Goal: Task Accomplishment & Management: Manage account settings

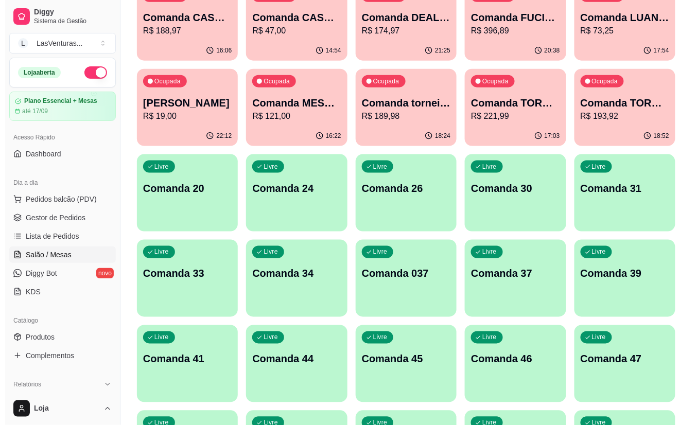
scroll to position [275, 0]
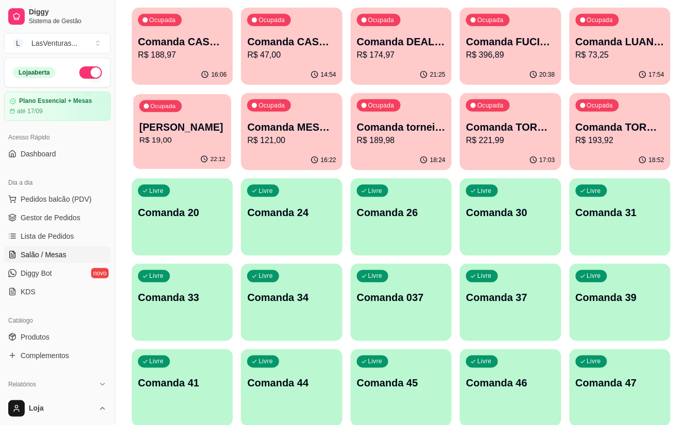
click at [202, 147] on div "Ocupada Comanda [PERSON_NAME]$ 19,00" at bounding box center [182, 122] width 98 height 56
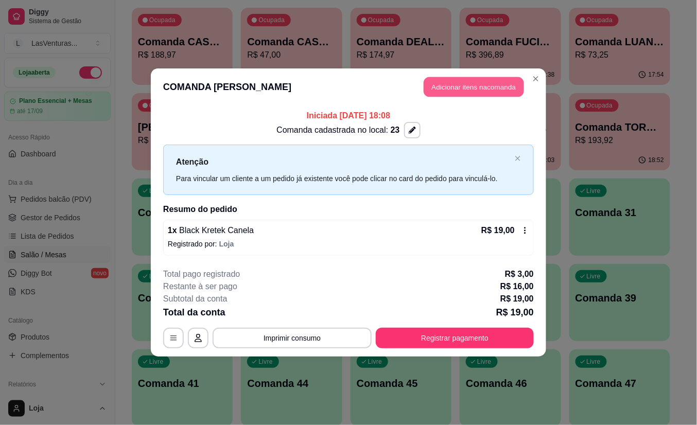
click at [439, 81] on button "Adicionar itens na comanda" at bounding box center [474, 87] width 100 height 20
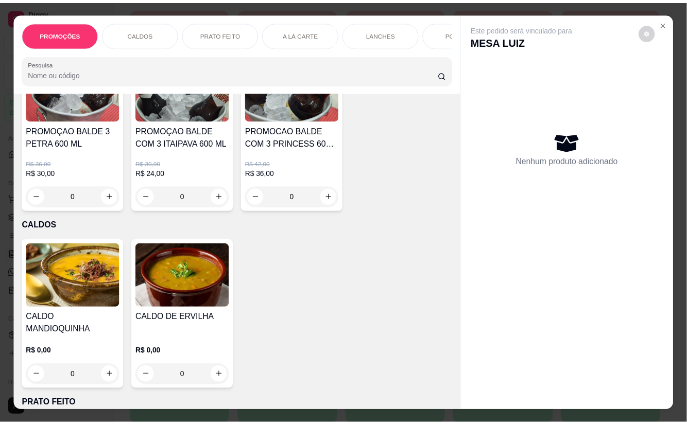
scroll to position [0, 0]
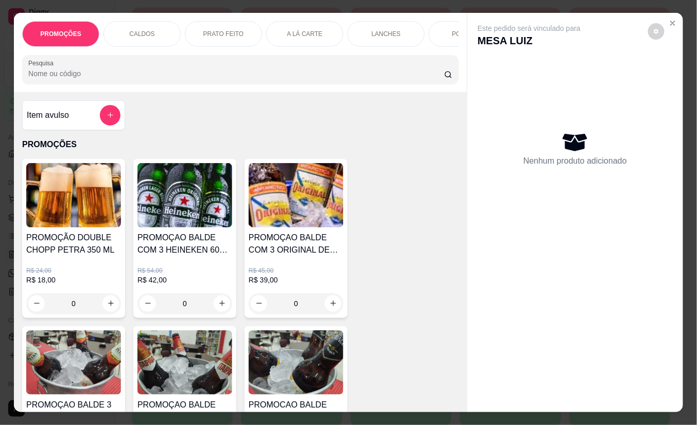
click at [113, 111] on div at bounding box center [110, 115] width 21 height 21
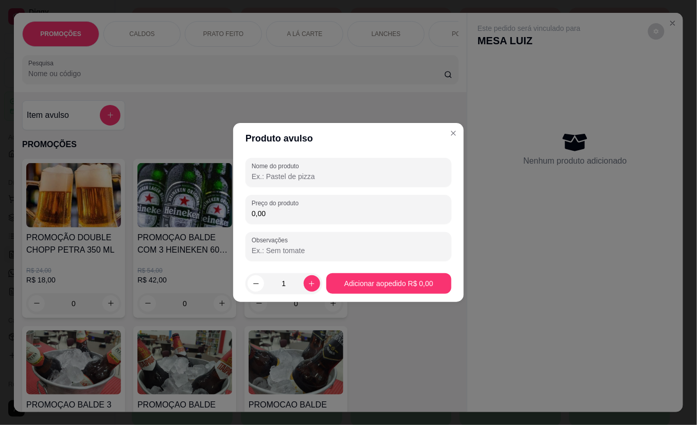
click at [285, 163] on label "Nome do produto" at bounding box center [277, 166] width 51 height 9
click at [285, 172] on input "Nome do produto" at bounding box center [349, 177] width 194 height 10
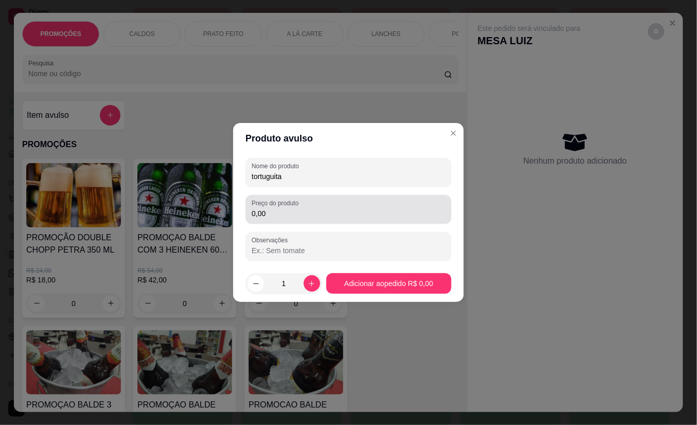
type input "tortuguita"
click at [289, 223] on div "Preço do produto 0,00" at bounding box center [349, 209] width 206 height 29
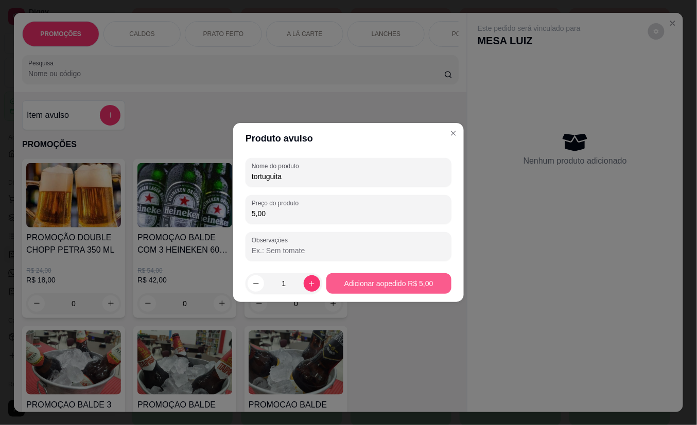
type input "5,00"
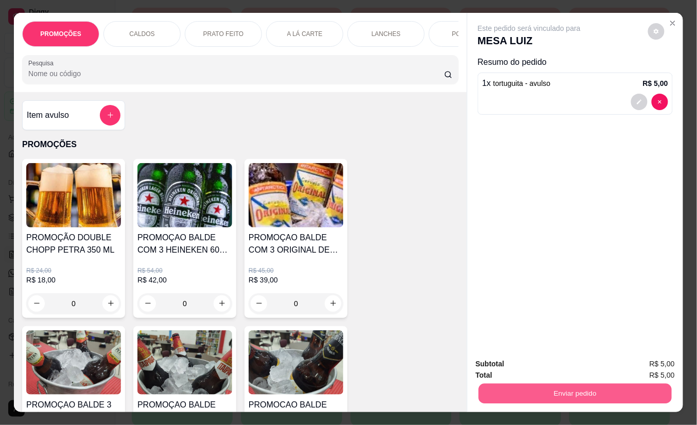
click at [569, 386] on button "Enviar pedido" at bounding box center [575, 394] width 193 height 20
click at [563, 367] on button "Não registrar e enviar pedido" at bounding box center [541, 363] width 104 height 19
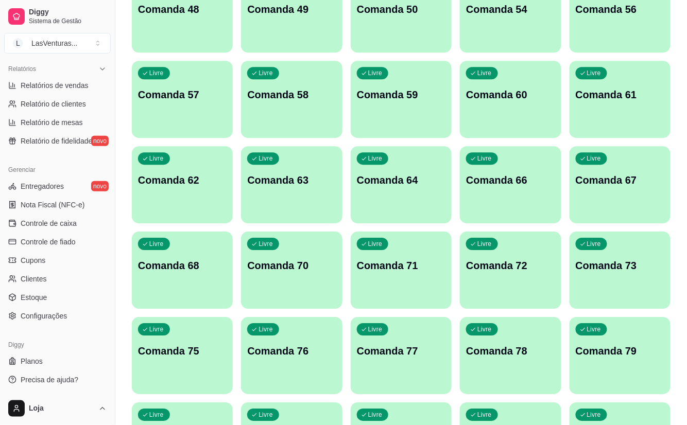
scroll to position [755, 0]
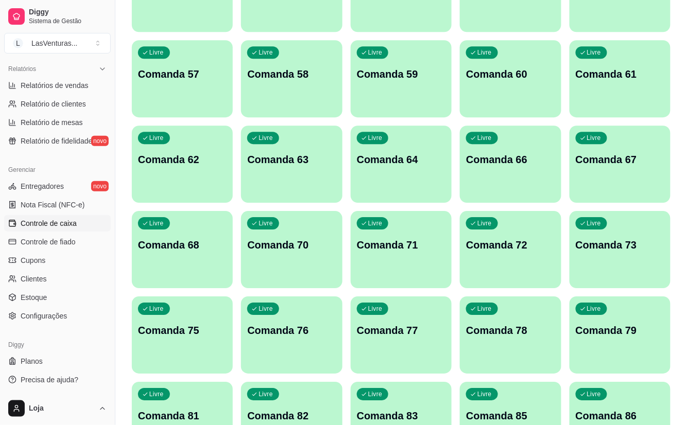
click at [41, 220] on span "Controle de caixa" at bounding box center [49, 223] width 56 height 10
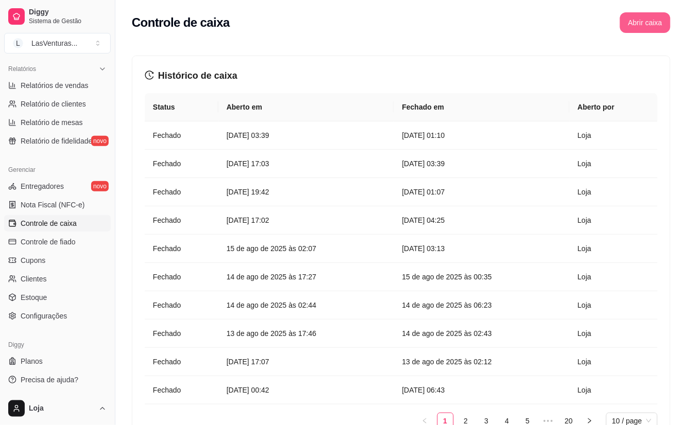
drag, startPoint x: 666, startPoint y: 36, endPoint x: 654, endPoint y: 31, distance: 13.0
click at [654, 31] on div "Controle de caixa Abrir caixa" at bounding box center [401, 19] width 572 height 39
click at [655, 27] on button "Abrir caixa" at bounding box center [645, 23] width 49 height 20
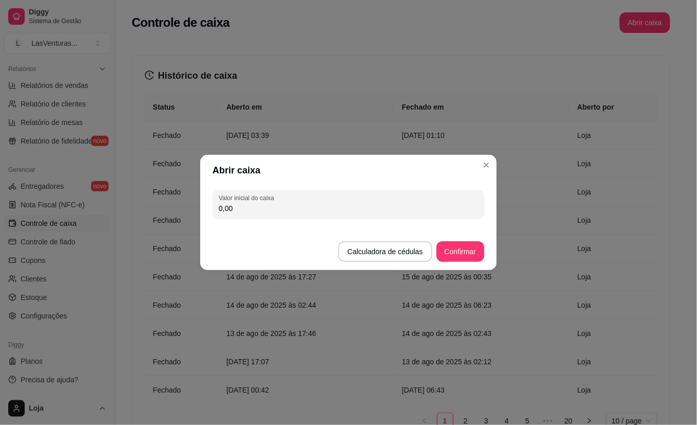
click at [327, 190] on div "Valor inicial do caixa 0,00" at bounding box center [348, 204] width 297 height 37
click at [343, 204] on input "0,00" at bounding box center [349, 208] width 260 height 10
type input "200,00"
click at [461, 244] on button "Confirmar" at bounding box center [460, 252] width 47 height 20
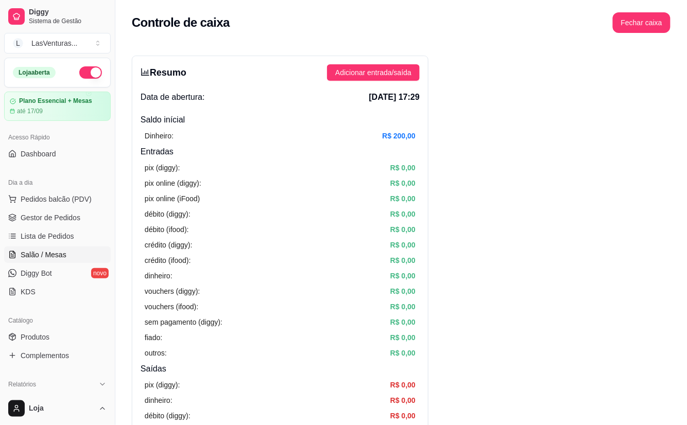
click at [81, 251] on link "Salão / Mesas" at bounding box center [57, 255] width 107 height 16
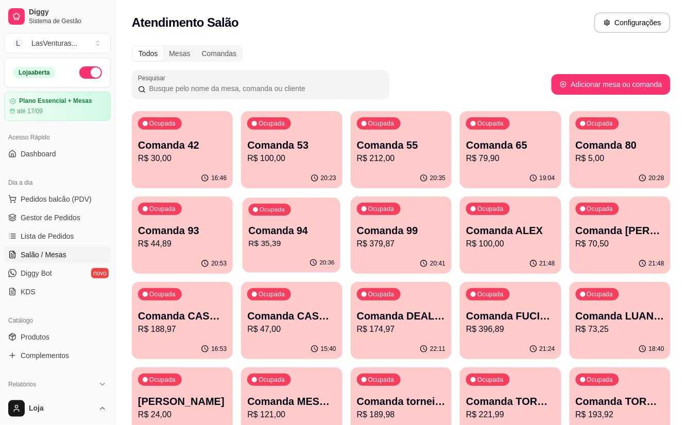
click at [256, 243] on p "R$ 35,39" at bounding box center [292, 244] width 86 height 12
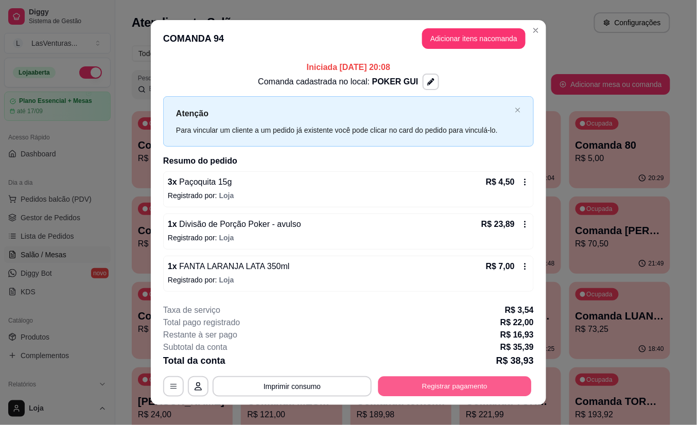
click at [485, 381] on button "Registrar pagamento" at bounding box center [455, 386] width 153 height 20
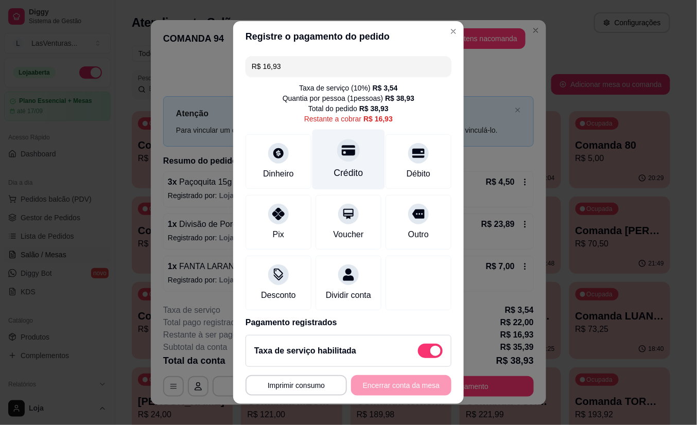
click at [358, 170] on div "Crédito" at bounding box center [349, 160] width 73 height 60
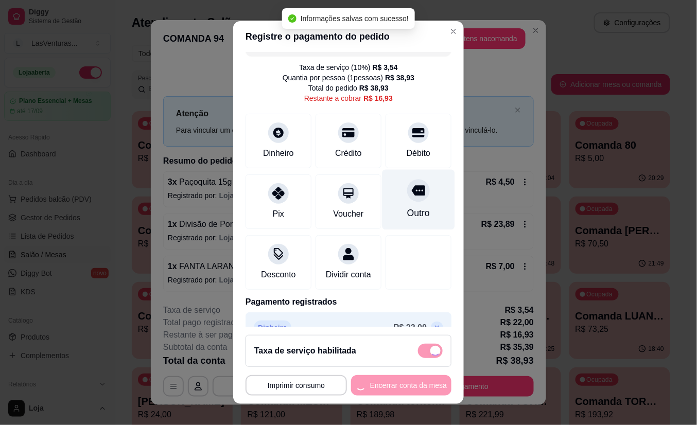
type input "R$ 0,00"
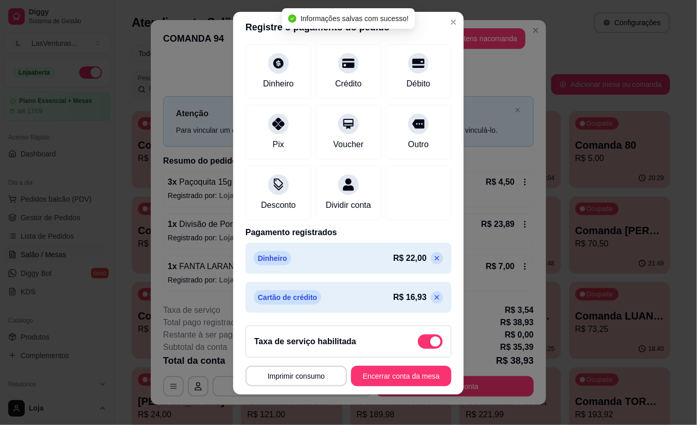
scroll to position [11, 0]
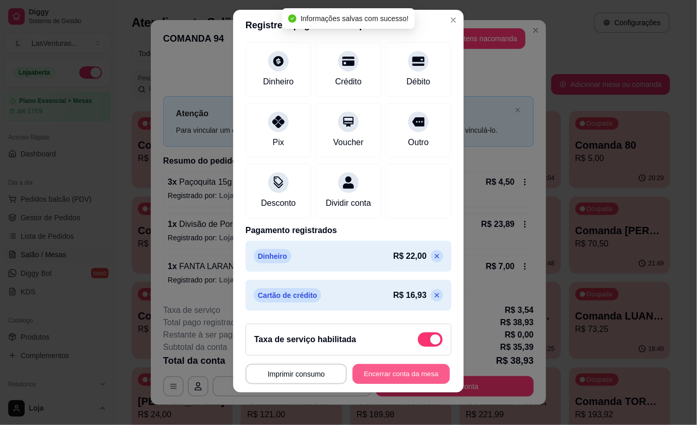
click at [402, 374] on button "Encerrar conta da mesa" at bounding box center [401, 374] width 97 height 20
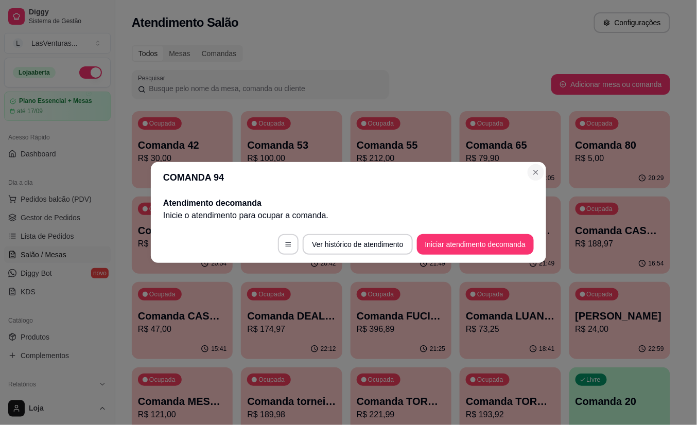
drag, startPoint x: 544, startPoint y: 167, endPoint x: 538, endPoint y: 172, distance: 7.4
click at [542, 168] on section "COMANDA 94 Atendimento de comanda [PERSON_NAME] o atendimento para ocupar a com…" at bounding box center [349, 212] width 396 height 101
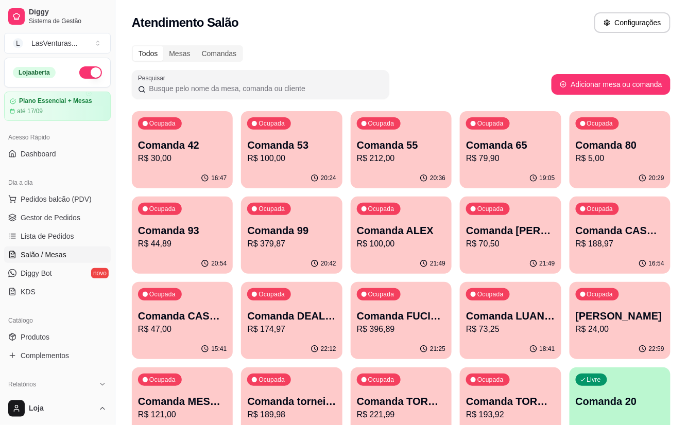
click at [192, 229] on p "Comanda 93" at bounding box center [182, 231] width 89 height 14
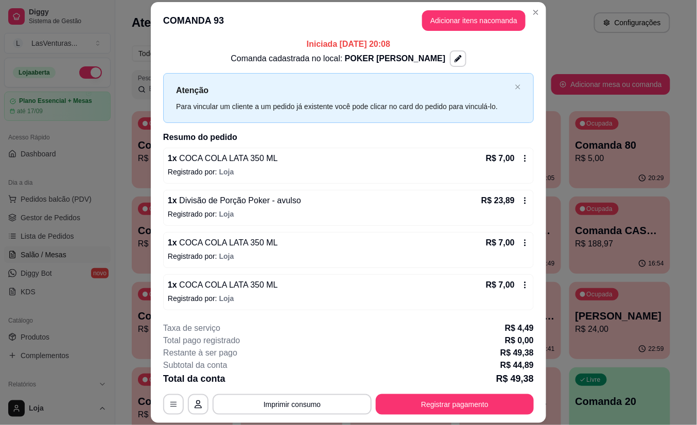
scroll to position [7, 0]
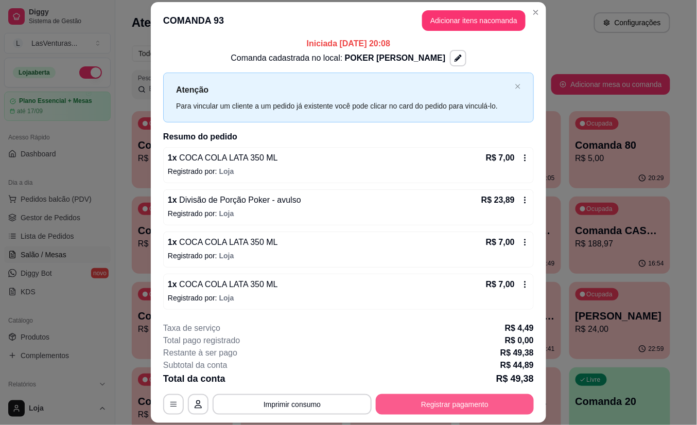
click at [462, 404] on button "Registrar pagamento" at bounding box center [455, 405] width 158 height 21
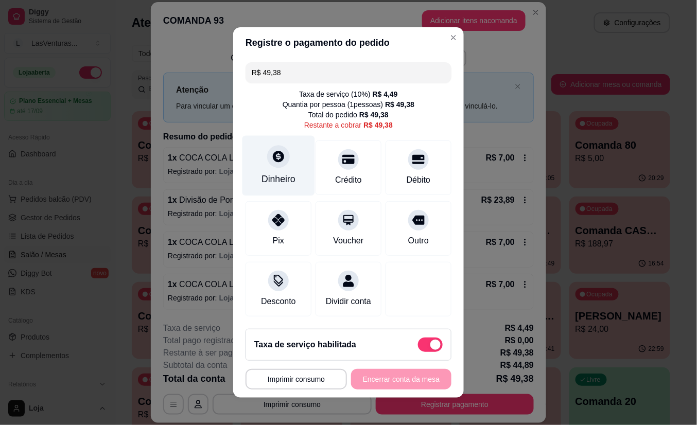
click at [287, 162] on div "Dinheiro" at bounding box center [279, 166] width 73 height 60
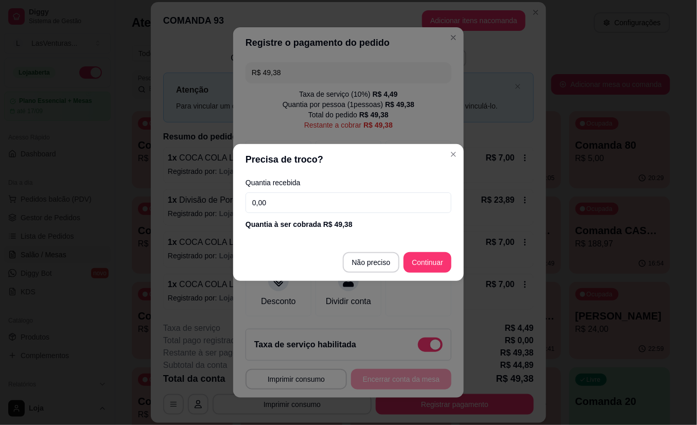
click at [355, 196] on input "0,00" at bounding box center [349, 203] width 206 height 21
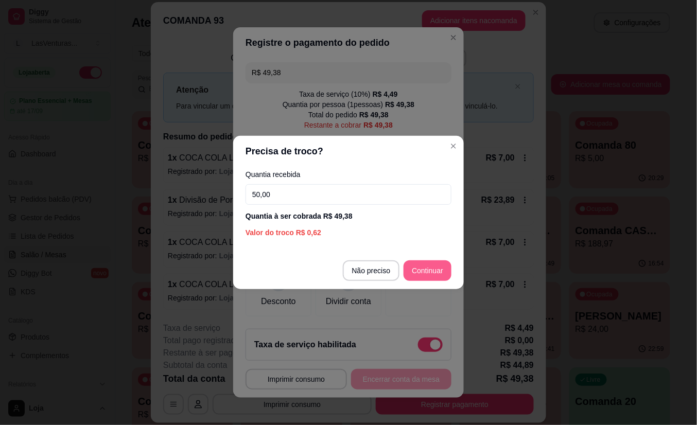
type input "50,00"
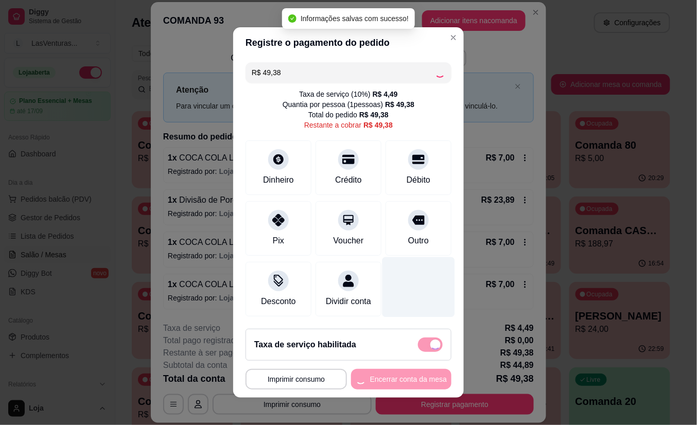
type input "R$ 0,00"
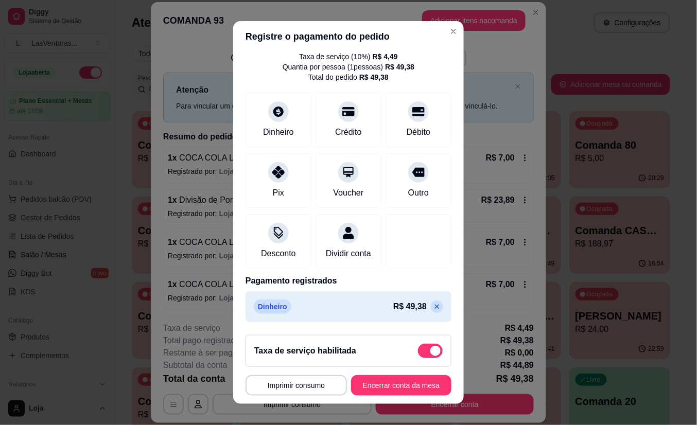
scroll to position [11, 0]
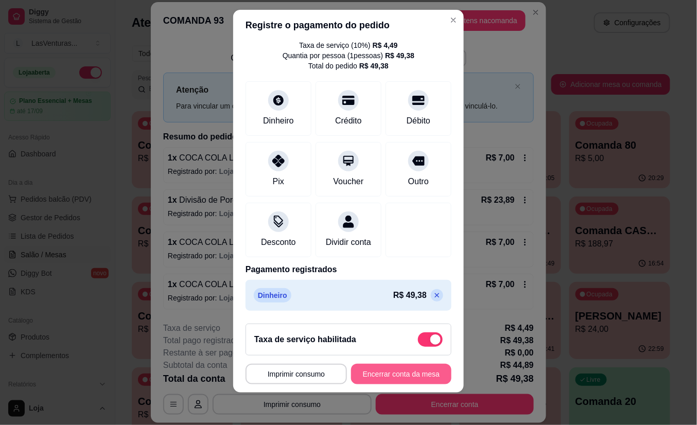
click at [408, 378] on button "Encerrar conta da mesa" at bounding box center [401, 374] width 100 height 21
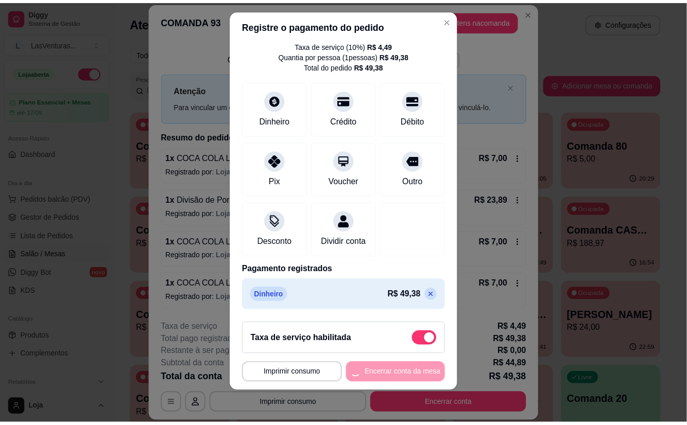
scroll to position [0, 0]
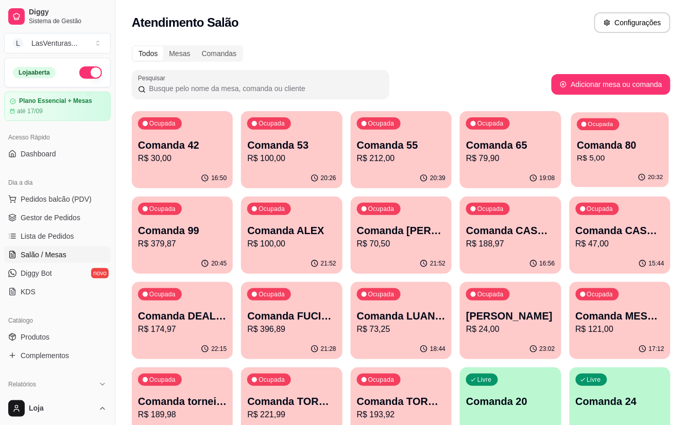
click at [589, 165] on div "Ocupada Comanda 80 R$ 5,00" at bounding box center [620, 140] width 98 height 56
click at [553, 162] on p "R$ 79,90" at bounding box center [511, 158] width 86 height 12
